Goal: Task Accomplishment & Management: Use online tool/utility

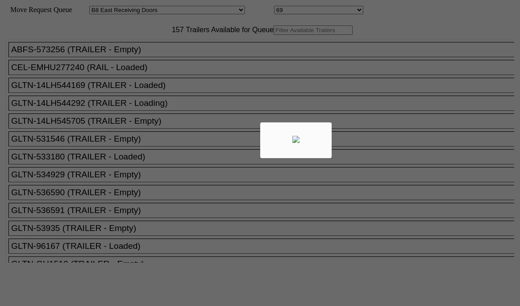
select select "536"
select select "8237"
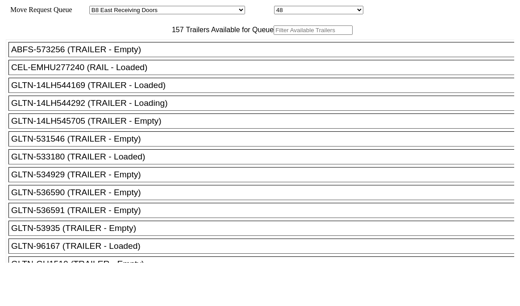
click at [274, 35] on input "text" at bounding box center [313, 29] width 79 height 9
paste input "JBHU312989"
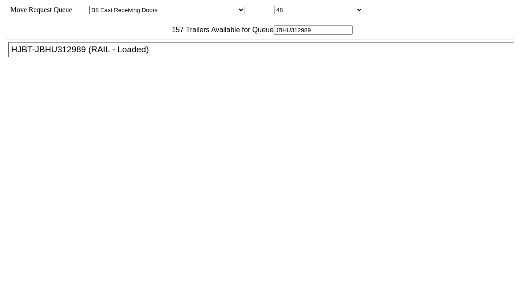
type input "JBHU312989"
drag, startPoint x: 170, startPoint y: 71, endPoint x: 217, endPoint y: 100, distance: 54.9
click at [170, 54] on div "HJBT-JBHU312989 (RAIL - Loaded)" at bounding box center [265, 50] width 509 height 10
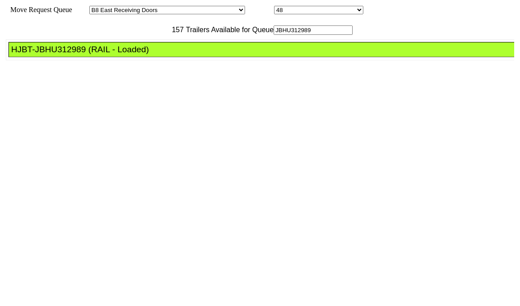
drag, startPoint x: 239, startPoint y: 117, endPoint x: 265, endPoint y: 145, distance: 37.6
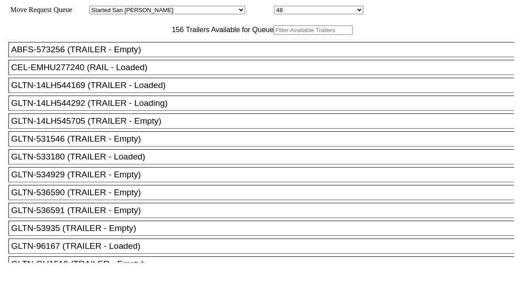
click at [168, 46] on body "Move Request Queue Area Started [GEOGRAPHIC_DATA][PERSON_NAME][PERSON_NAME] [GE…" at bounding box center [260, 151] width 513 height 294
paste input "152185"
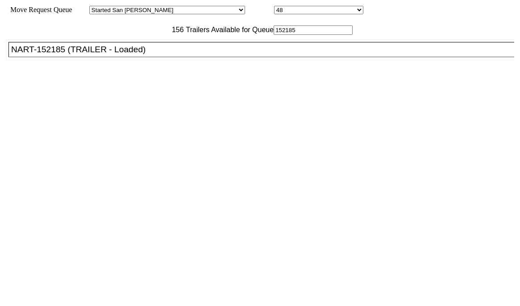
type input "152185"
click at [138, 54] on div "NART-152185 (TRAILER - Loaded)" at bounding box center [265, 50] width 509 height 10
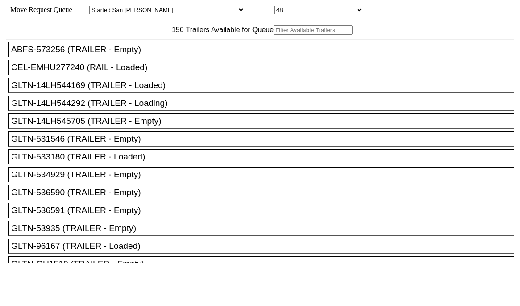
click at [274, 35] on input "text" at bounding box center [313, 29] width 79 height 9
paste input "JBHU312989"
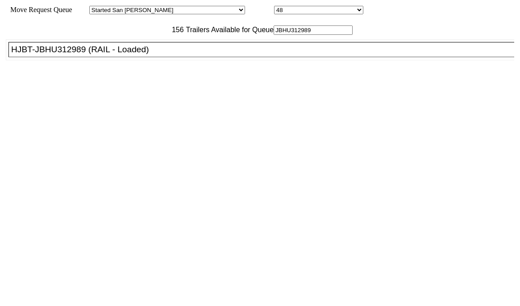
type input "JBHU312989"
click at [127, 54] on div "HJBT-JBHU312989 (RAIL - Loaded)" at bounding box center [265, 50] width 509 height 10
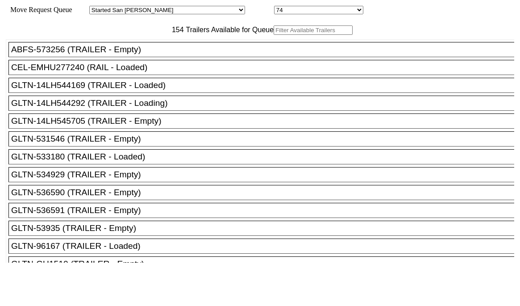
click at [274, 35] on input "text" at bounding box center [313, 29] width 79 height 9
paste input "JBHU342749"
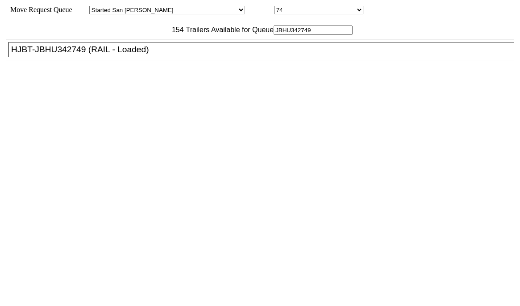
type input "JBHU342749"
drag, startPoint x: 121, startPoint y: 70, endPoint x: 128, endPoint y: 73, distance: 7.4
click at [128, 54] on div "HJBT-JBHU342749 (RAIL - Loaded)" at bounding box center [265, 50] width 509 height 10
